Goal: Entertainment & Leisure: Consume media (video, audio)

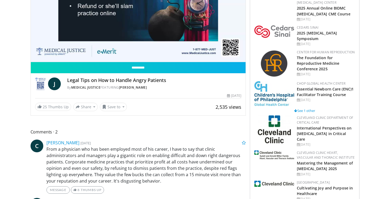
scroll to position [80, 0]
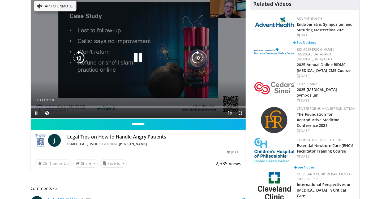
click at [142, 61] on icon "Video Player" at bounding box center [138, 57] width 15 height 15
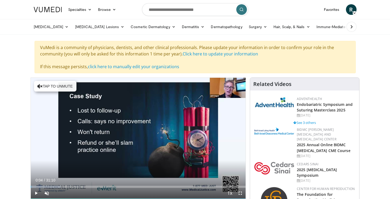
scroll to position [0, 0]
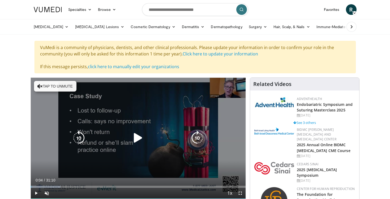
click at [67, 89] on button "Tap to unmute" at bounding box center [55, 86] width 42 height 11
click at [134, 138] on icon "Video Player" at bounding box center [138, 138] width 15 height 15
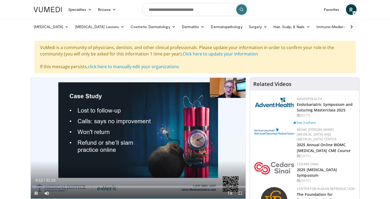
click at [239, 190] on span "Video Player" at bounding box center [240, 193] width 11 height 11
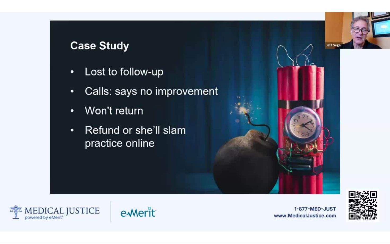
click at [13, 199] on div "10 seconds Tap to unmute" at bounding box center [195, 122] width 390 height 244
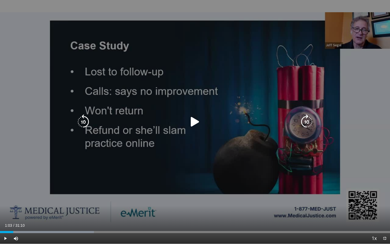
click at [0, 0] on div "Progress Bar" at bounding box center [0, 0] width 0 height 0
click at [120, 133] on div "10 seconds Tap to unmute" at bounding box center [195, 122] width 390 height 244
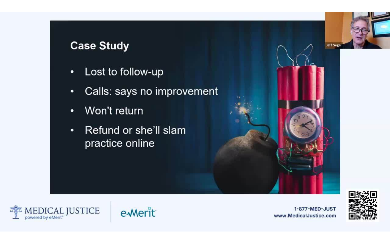
drag, startPoint x: 218, startPoint y: 25, endPoint x: 201, endPoint y: 25, distance: 17.5
click at [201, 25] on div "10 seconds Tap to unmute" at bounding box center [195, 122] width 390 height 244
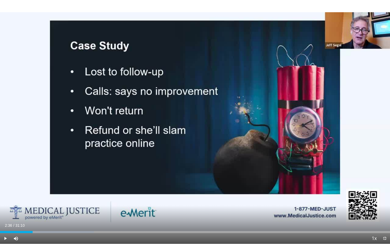
click at [201, 25] on div "10 seconds Tap to unmute" at bounding box center [195, 122] width 390 height 244
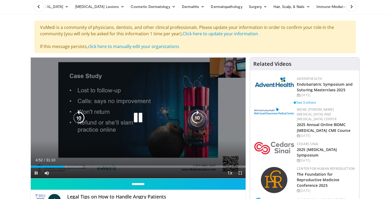
scroll to position [29, 0]
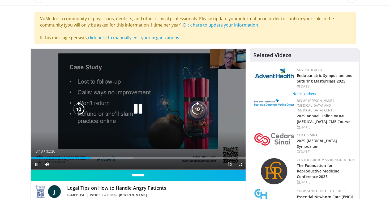
click at [139, 105] on icon "Video Player" at bounding box center [138, 109] width 15 height 15
